Goal: Task Accomplishment & Management: Use online tool/utility

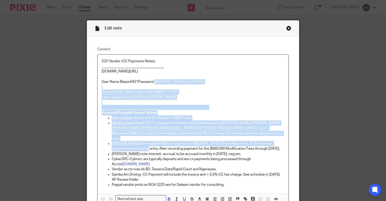
drag, startPoint x: 110, startPoint y: 137, endPoint x: 113, endPoint y: 142, distance: 5.4
click at [113, 142] on p "[PERSON_NAME] note payable-$60K charge to the [MEDICAL_DATA] Sheet Note, then J…" at bounding box center [198, 146] width 173 height 10
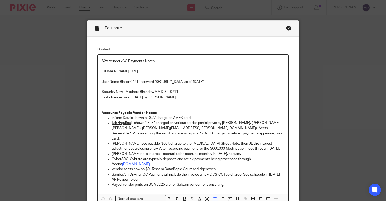
click at [115, 157] on p "CyberSRC-Cybrsrc are typically deposits and are cx payments being processed thr…" at bounding box center [198, 162] width 173 height 10
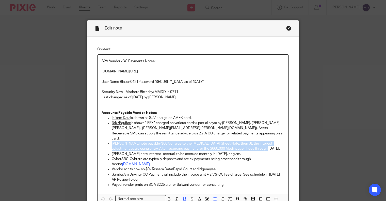
drag, startPoint x: 244, startPoint y: 145, endPoint x: 110, endPoint y: 140, distance: 134.8
click at [110, 140] on ul "Inform Data is shown as SJV charge on AMEX card. Talx/Equifax is shown " EFX" c…" at bounding box center [193, 151] width 183 height 72
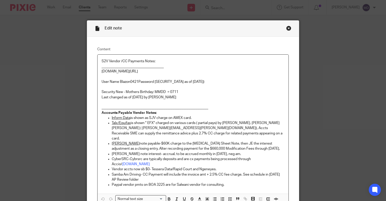
drag, startPoint x: 110, startPoint y: 140, endPoint x: 257, endPoint y: 90, distance: 156.1
click at [261, 86] on p "Security New - Mothers Birthday: MMDD = 0711​" at bounding box center [193, 89] width 183 height 10
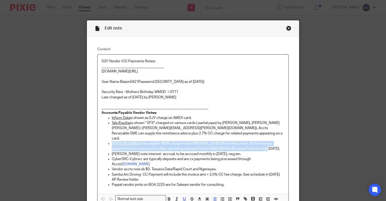
drag, startPoint x: 239, startPoint y: 143, endPoint x: 110, endPoint y: 141, distance: 129.6
click at [110, 141] on ul "Inform Data is shown as SJV charge on AMEX card. Talx/Equifax is shown " EFX" c…" at bounding box center [193, 151] width 183 height 72
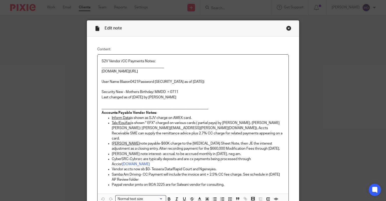
drag, startPoint x: 110, startPoint y: 141, endPoint x: 209, endPoint y: 103, distance: 106.7
click at [209, 103] on p "____________________________________________________________" at bounding box center [193, 105] width 183 height 10
drag, startPoint x: 239, startPoint y: 144, endPoint x: 204, endPoint y: 142, distance: 34.9
click at [204, 142] on p "[PERSON_NAME] note payable-$60K charge to the [MEDICAL_DATA] Sheet Note, then J…" at bounding box center [198, 146] width 173 height 10
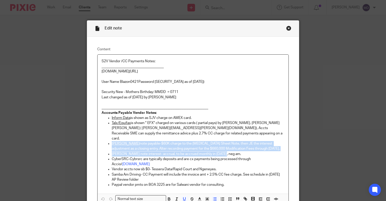
drag, startPoint x: 228, startPoint y: 149, endPoint x: 110, endPoint y: 140, distance: 118.3
click at [110, 140] on ul "Inform Data is shown as SJV charge on AMEX card. Talx/Equifax is shown " EFX" c…" at bounding box center [193, 151] width 183 height 72
copy ul "[PERSON_NAME] note payable-$60K charge to the [MEDICAL_DATA] Sheet Note, then J…"
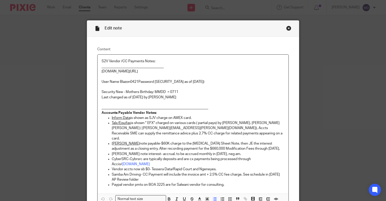
click at [227, 182] on p "Paypal vendor pmts on BOA 3225 are for Salwani vendor for consulting." at bounding box center [198, 184] width 173 height 5
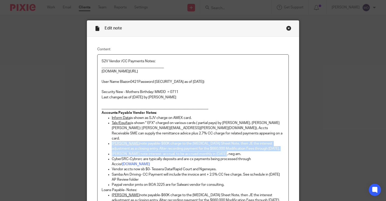
drag, startPoint x: 222, startPoint y: 148, endPoint x: 110, endPoint y: 139, distance: 112.2
click at [110, 139] on ul "Inform Data is shown as SJV charge on AMEX card. Talx/Equifax is shown " EFX" c…" at bounding box center [193, 151] width 183 height 72
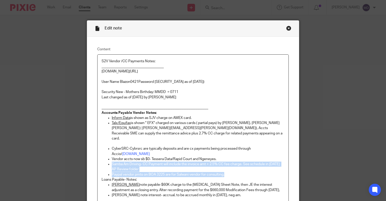
drag, startPoint x: 110, startPoint y: 154, endPoint x: 227, endPoint y: 165, distance: 117.5
click at [227, 165] on ul "Inform Data is shown as SJV charge on AMEX card. Talx/Equifax is shown " EFX" c…" at bounding box center [193, 146] width 183 height 62
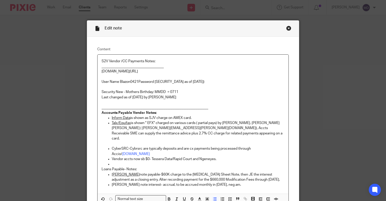
click at [114, 141] on p at bounding box center [198, 143] width 173 height 5
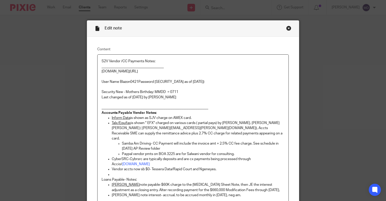
click at [122, 141] on p "Samba Am Driving- CC Payment will include the invoice amt + 2.5% CC fee charge.…" at bounding box center [203, 146] width 163 height 10
click at [122, 151] on p "Paypal vendor pmts on BOA 3225 are for Salwani vendor for consulting." at bounding box center [203, 153] width 163 height 5
